Goal: Task Accomplishment & Management: Use online tool/utility

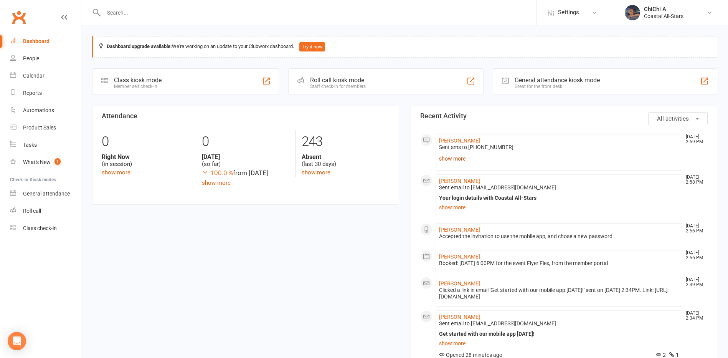
click at [453, 158] on link "show more" at bounding box center [559, 158] width 240 height 11
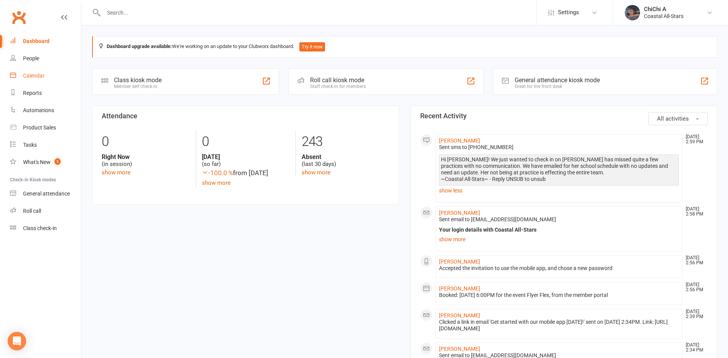
click at [38, 68] on link "Calendar" at bounding box center [45, 75] width 71 height 17
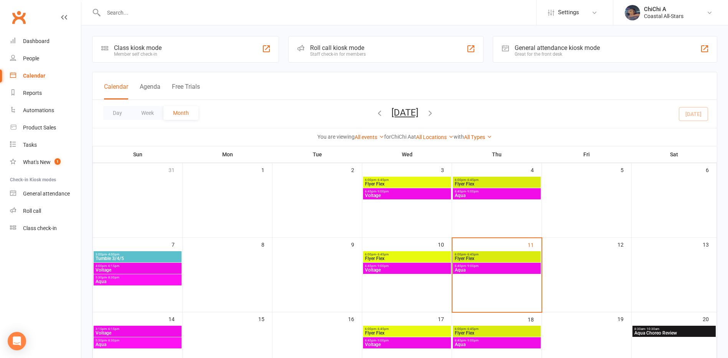
click at [375, 113] on icon "button" at bounding box center [379, 113] width 8 height 8
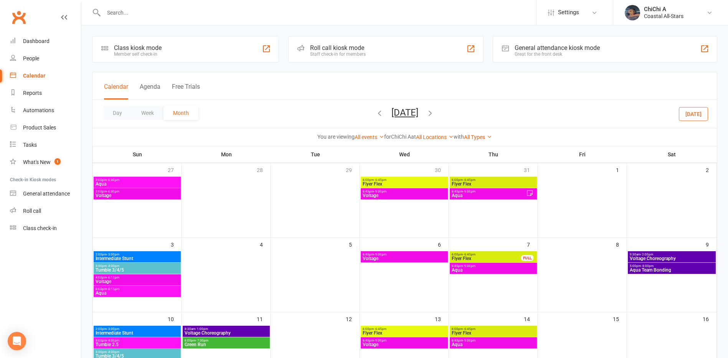
click at [427, 195] on span "Voltage" at bounding box center [404, 195] width 84 height 5
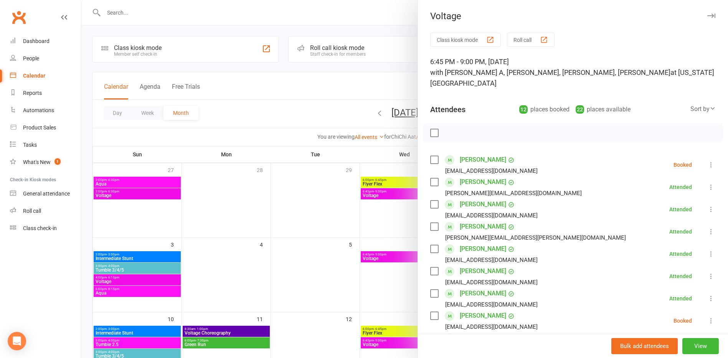
click at [524, 38] on button "Roll call" at bounding box center [531, 40] width 48 height 14
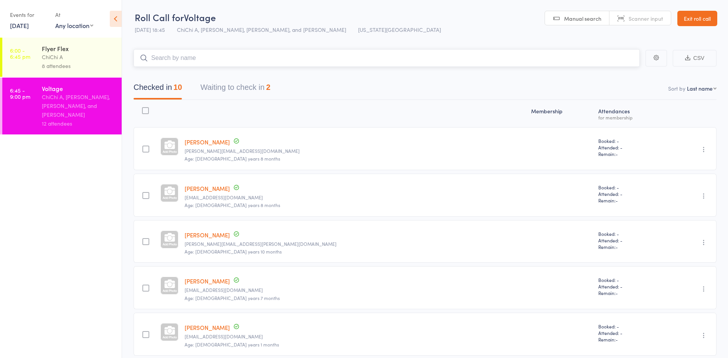
click at [219, 87] on button "Waiting to check in 2" at bounding box center [235, 89] width 70 height 20
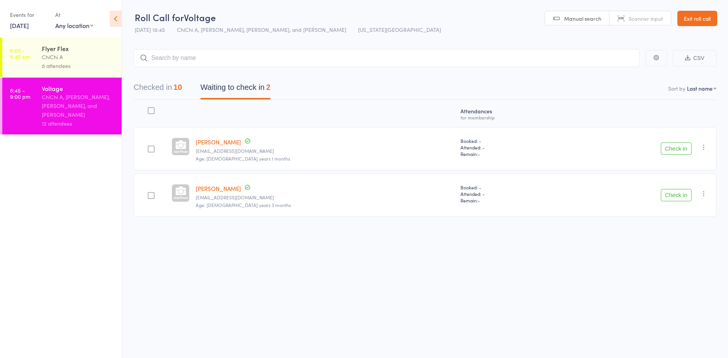
click at [692, 22] on link "Exit roll call" at bounding box center [697, 18] width 40 height 15
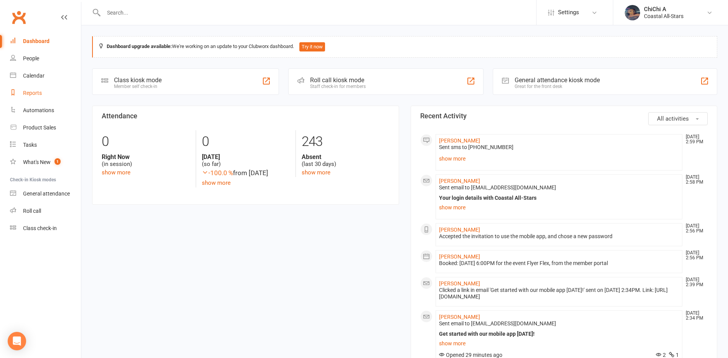
click at [45, 90] on link "Reports" at bounding box center [45, 92] width 71 height 17
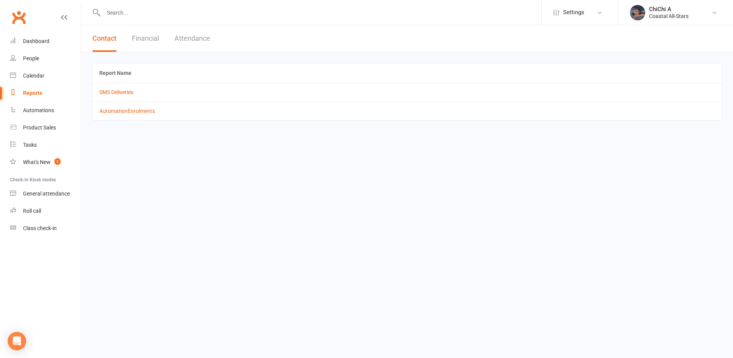
click at [194, 40] on button "Attendance" at bounding box center [193, 38] width 36 height 26
click at [153, 95] on link "All Attendances (event bookings)" at bounding box center [138, 92] width 78 height 6
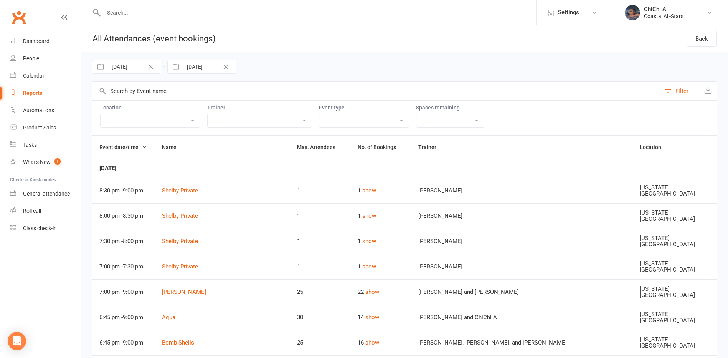
click at [208, 122] on select "Delainey (Jr Coach) Annabelle (Jr Coach) Emrey (Jr Coach) Mae (Jr Coach) Corin …" at bounding box center [260, 120] width 104 height 13
select select "48159"
click at [208, 114] on select "Delainey (Jr Coach) Annabelle (Jr Coach) Emrey (Jr Coach) Mae (Jr Coach) Corin …" at bounding box center [260, 120] width 104 height 13
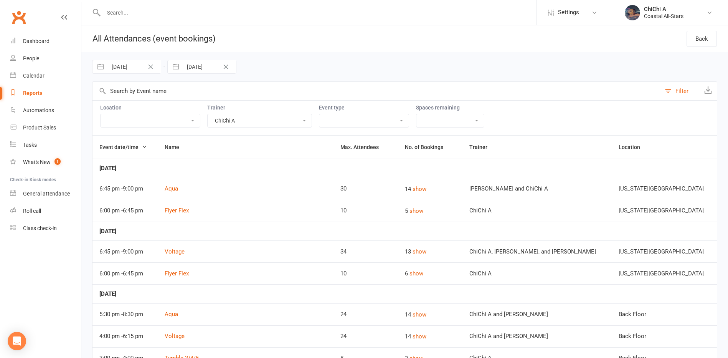
click at [319, 121] on select "1DAYS OFF Admin All Team Group Stunt Bases Birthday Party Breeze COMP Devil Ray…" at bounding box center [363, 120] width 89 height 13
click at [341, 68] on div "28 Aug 2025 Navigate forward to interact with the calendar and select a date. P…" at bounding box center [404, 66] width 625 height 29
click at [121, 69] on input "28 Aug 2025" at bounding box center [133, 66] width 53 height 13
select select "6"
select select "2025"
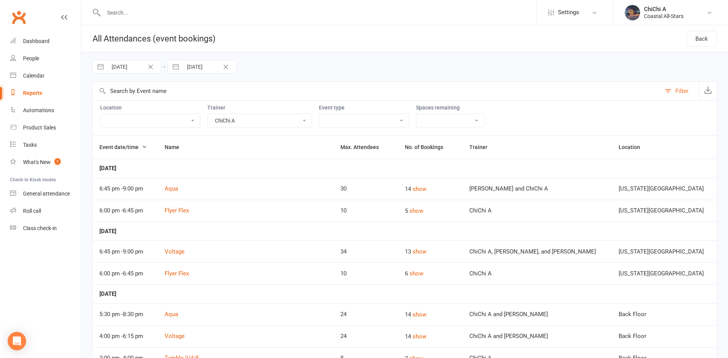
select select "7"
select select "2025"
select select "8"
select select "2025"
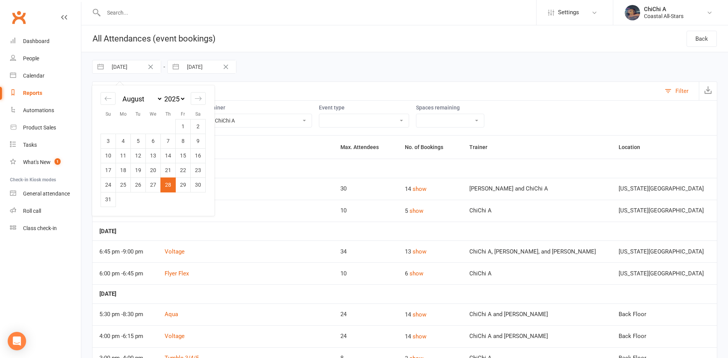
click at [183, 129] on td "1" at bounding box center [183, 126] width 15 height 15
type input "01 Aug 2025"
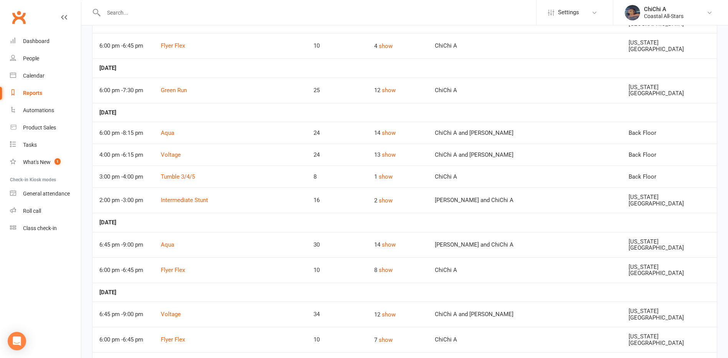
scroll to position [806, 0]
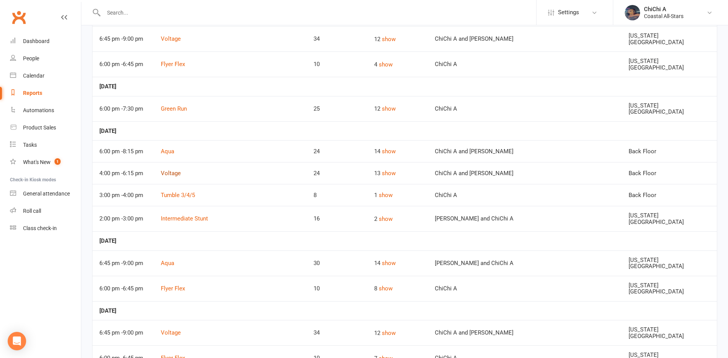
click at [181, 170] on link "Voltage" at bounding box center [171, 173] width 20 height 7
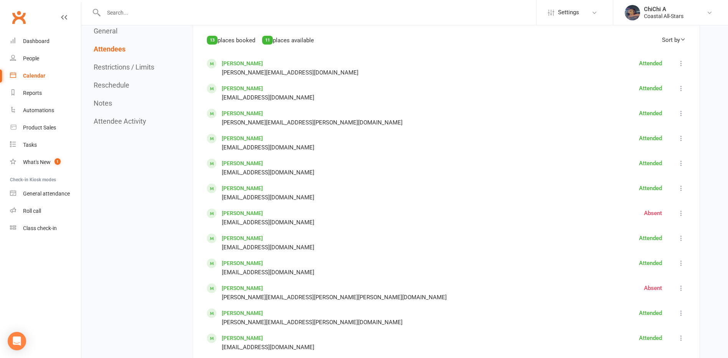
scroll to position [345, 0]
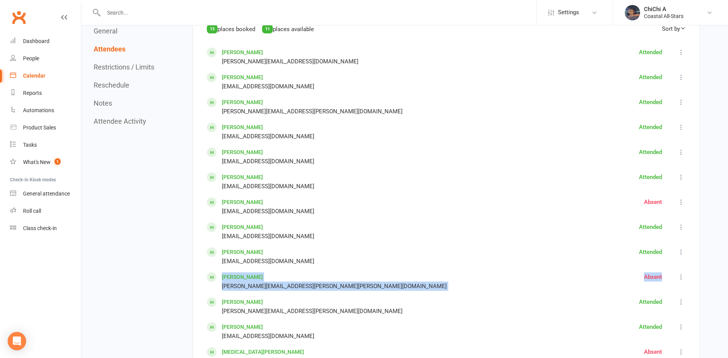
drag, startPoint x: 653, startPoint y: 282, endPoint x: 214, endPoint y: 271, distance: 438.6
click at [214, 271] on div "Hannah Beck kristyn.morris1025@gmail.com Attended Mark absent Undo check-in Sen…" at bounding box center [446, 207] width 479 height 318
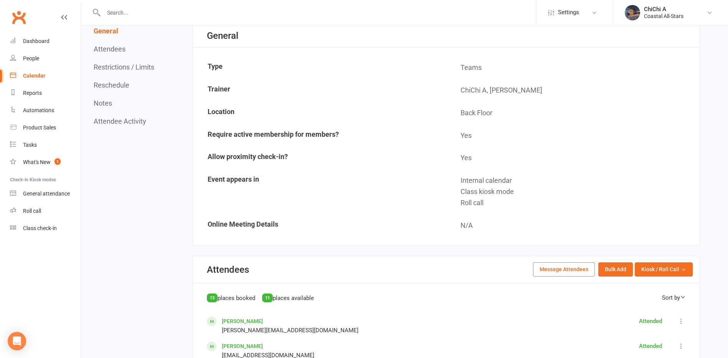
scroll to position [0, 0]
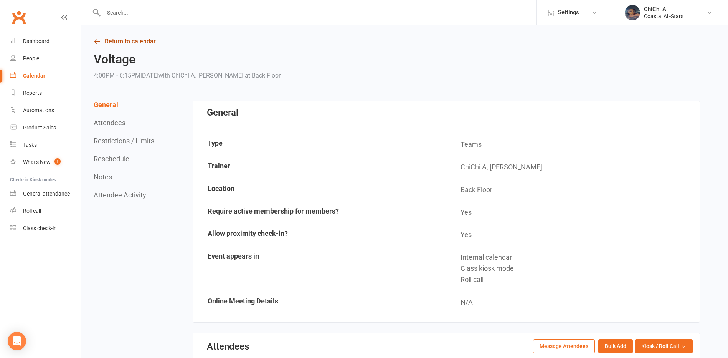
click at [143, 40] on link "Return to calendar" at bounding box center [397, 41] width 606 height 11
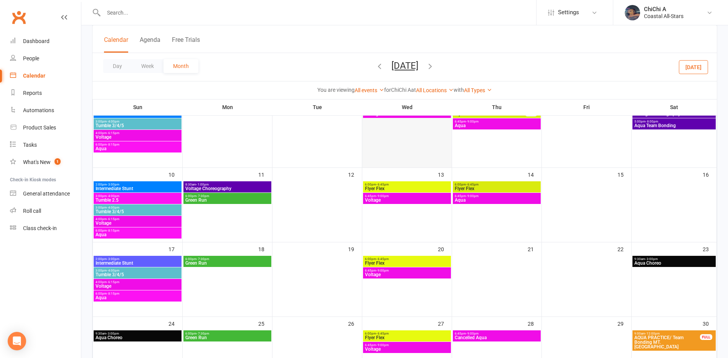
scroll to position [153, 0]
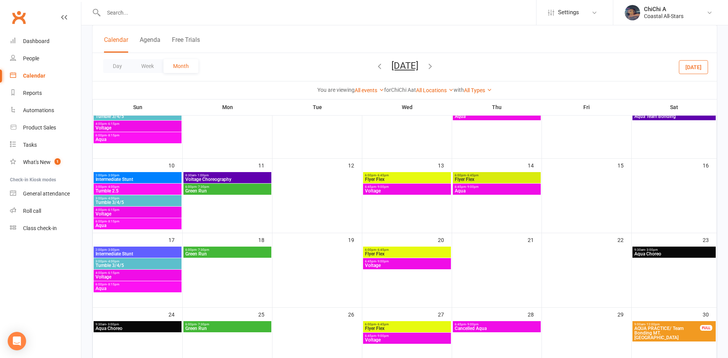
click at [419, 190] on span "Voltage" at bounding box center [406, 190] width 85 height 5
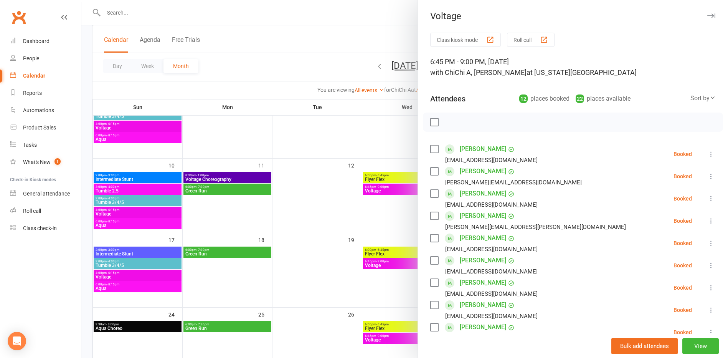
click at [532, 43] on button "Roll call" at bounding box center [531, 40] width 48 height 14
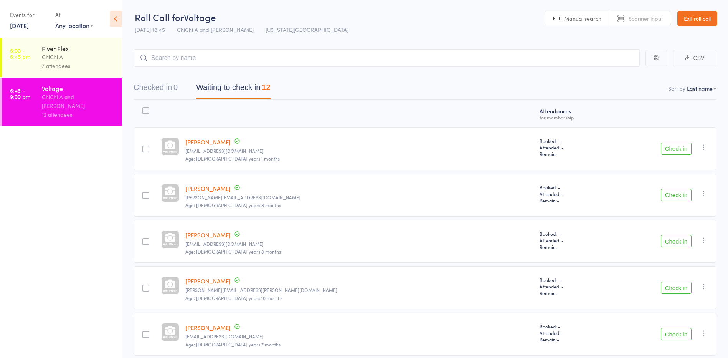
click at [692, 19] on link "Exit roll call" at bounding box center [697, 18] width 40 height 15
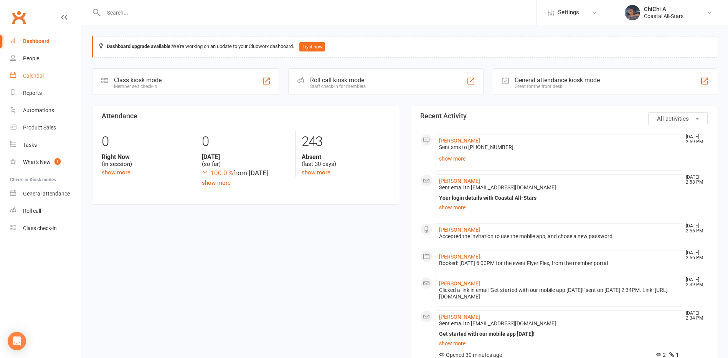
click at [40, 76] on div "Calendar" at bounding box center [33, 76] width 21 height 6
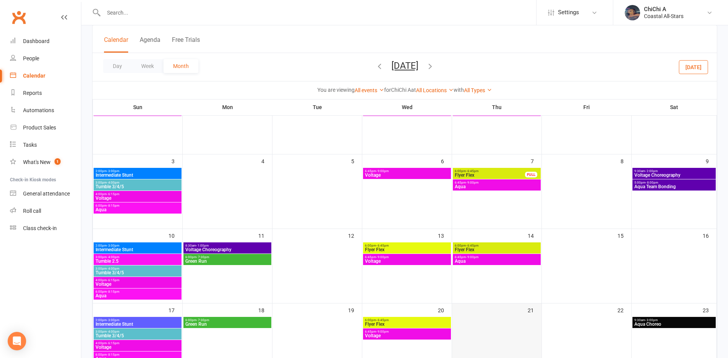
scroll to position [77, 0]
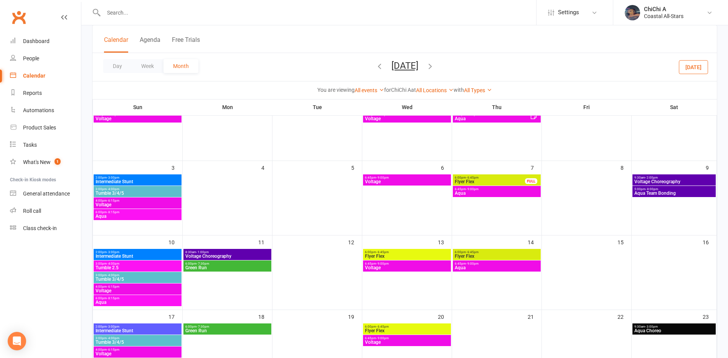
click at [421, 265] on span "Voltage" at bounding box center [406, 267] width 85 height 5
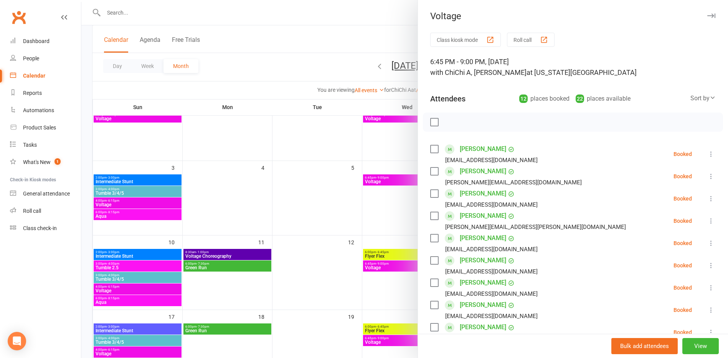
click at [459, 41] on button "Class kiosk mode" at bounding box center [465, 40] width 71 height 14
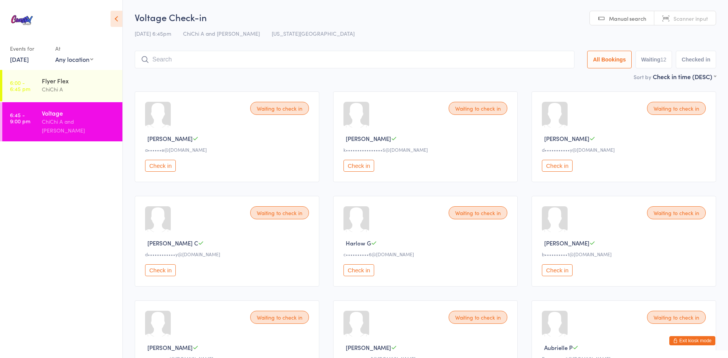
click at [117, 20] on icon at bounding box center [116, 19] width 12 height 16
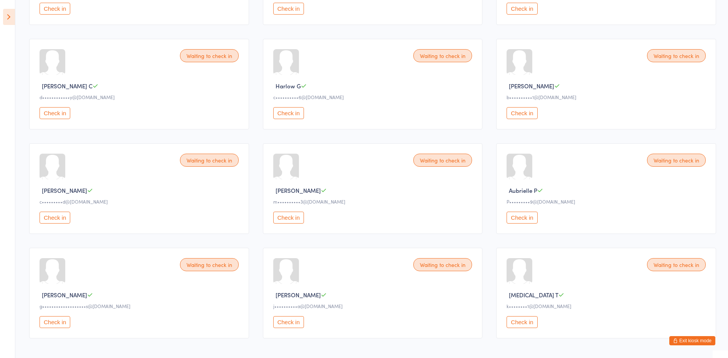
scroll to position [189, 0]
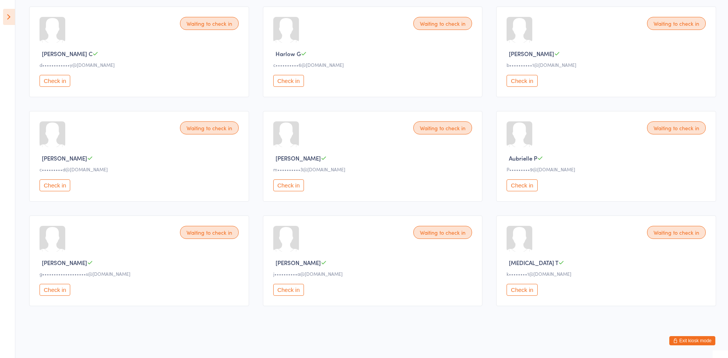
click at [706, 342] on button "Exit kiosk mode" at bounding box center [692, 340] width 46 height 9
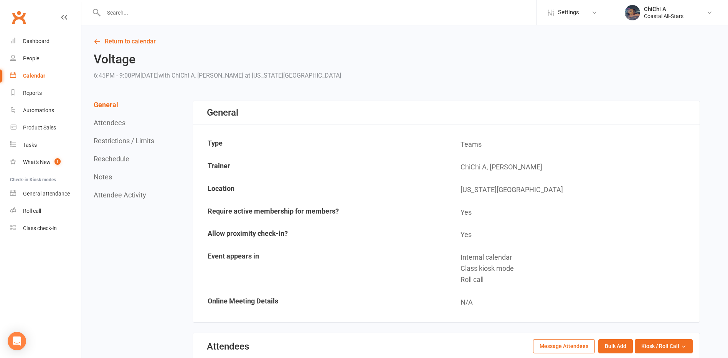
click at [26, 77] on div "Calendar" at bounding box center [34, 76] width 22 height 6
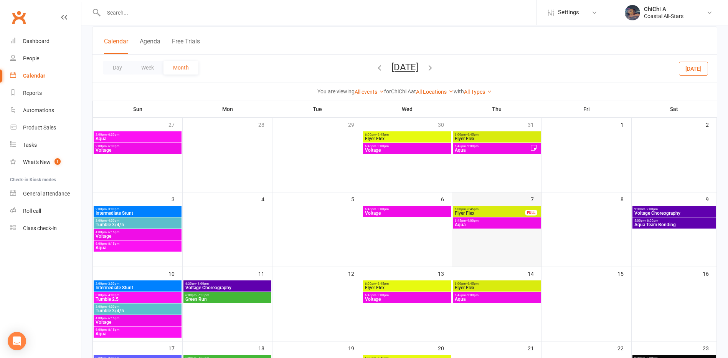
scroll to position [115, 0]
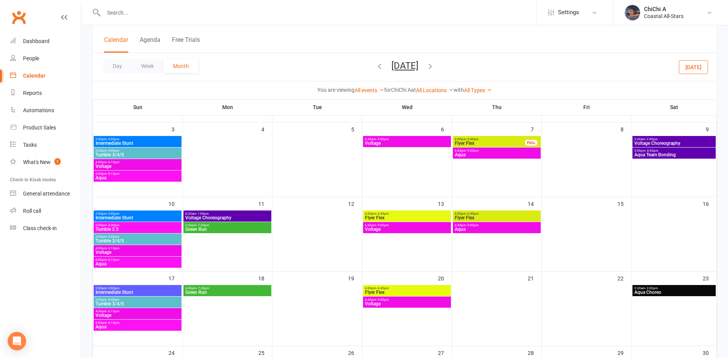
click at [425, 231] on span "Voltage" at bounding box center [406, 229] width 85 height 5
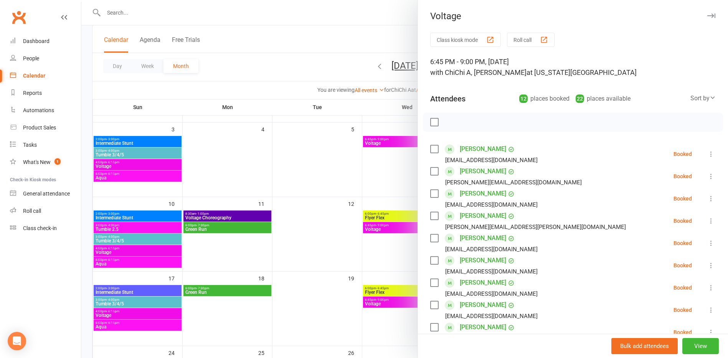
click at [516, 37] on button "Roll call" at bounding box center [531, 40] width 48 height 14
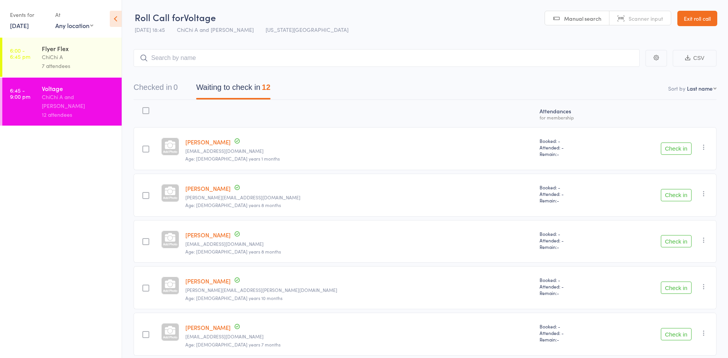
click at [706, 20] on link "Exit roll call" at bounding box center [697, 18] width 40 height 15
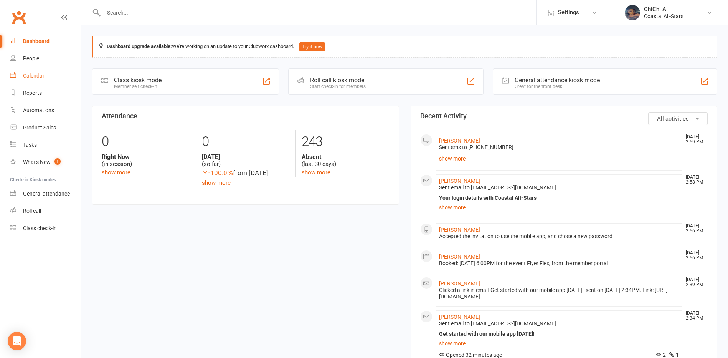
click at [36, 73] on div "Calendar" at bounding box center [33, 76] width 21 height 6
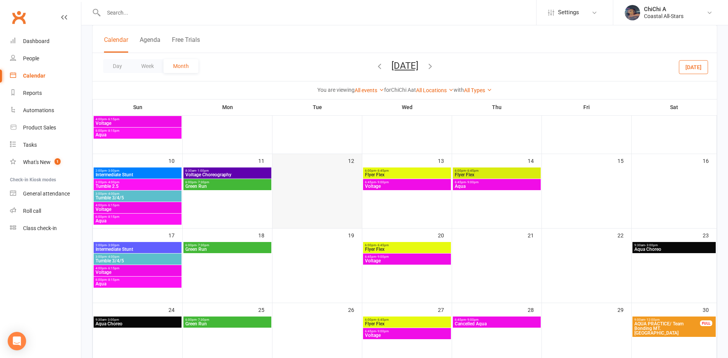
scroll to position [192, 0]
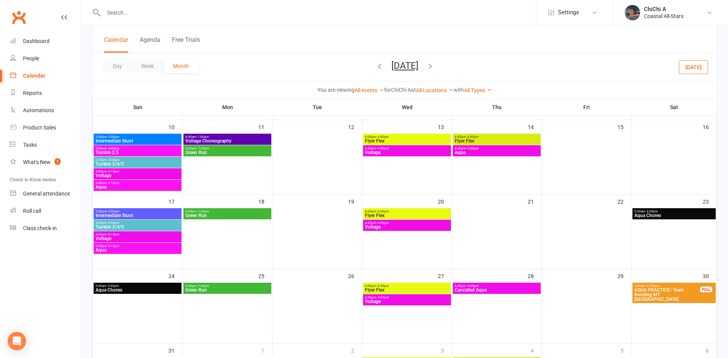
click at [374, 227] on span "Voltage" at bounding box center [406, 226] width 85 height 5
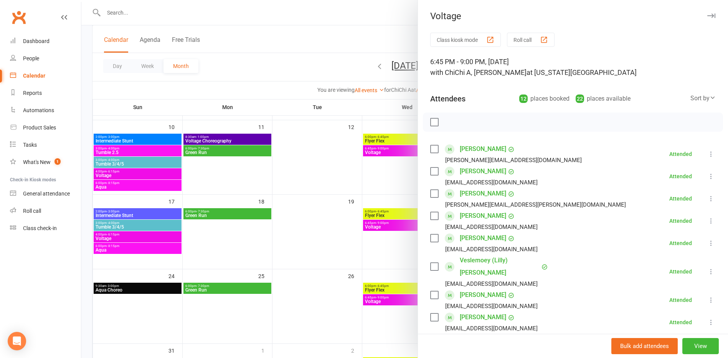
click at [523, 41] on button "Roll call" at bounding box center [531, 40] width 48 height 14
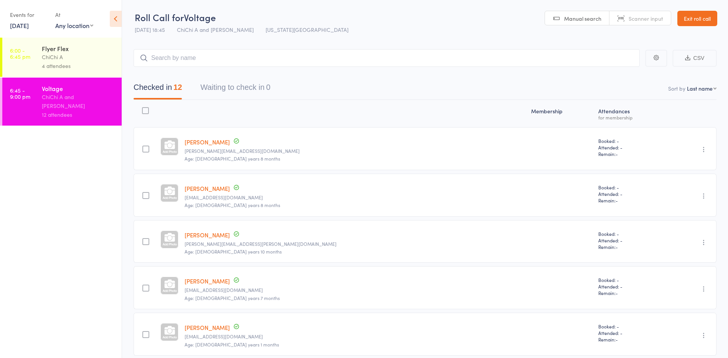
click at [704, 20] on link "Exit roll call" at bounding box center [697, 18] width 40 height 15
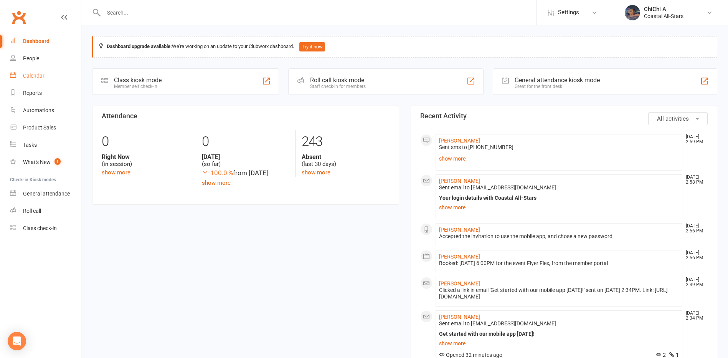
click at [43, 76] on div "Calendar" at bounding box center [33, 76] width 21 height 6
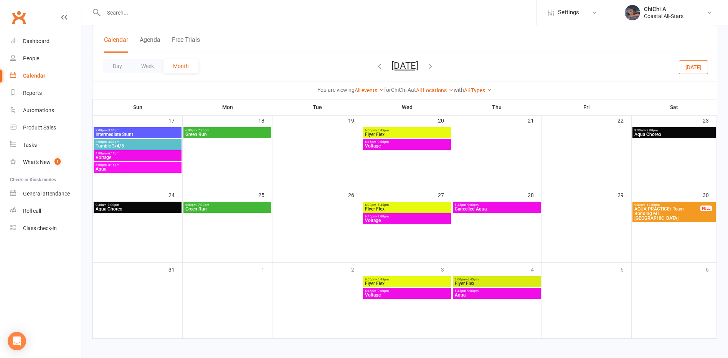
scroll to position [275, 0]
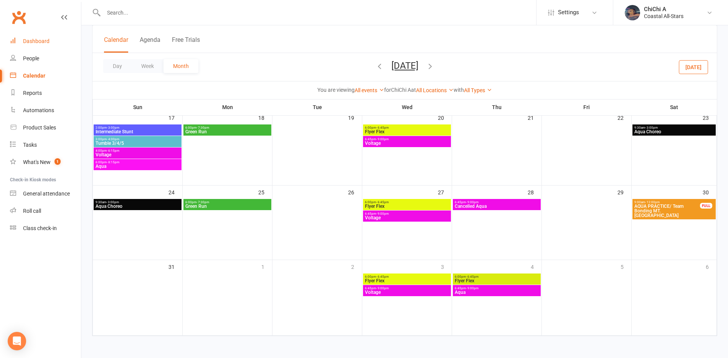
click at [53, 36] on link "Dashboard" at bounding box center [45, 41] width 71 height 17
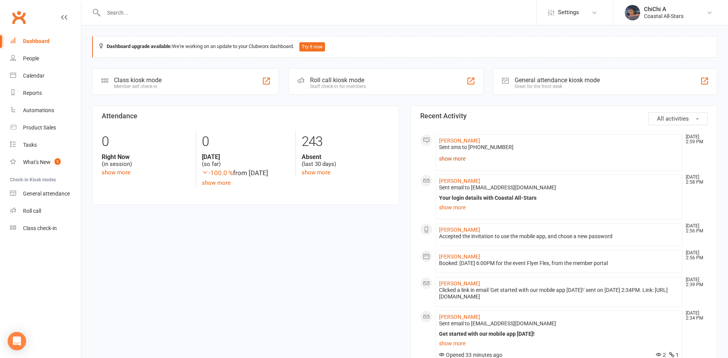
click at [455, 160] on link "show more" at bounding box center [559, 158] width 240 height 11
